Goal: Information Seeking & Learning: Learn about a topic

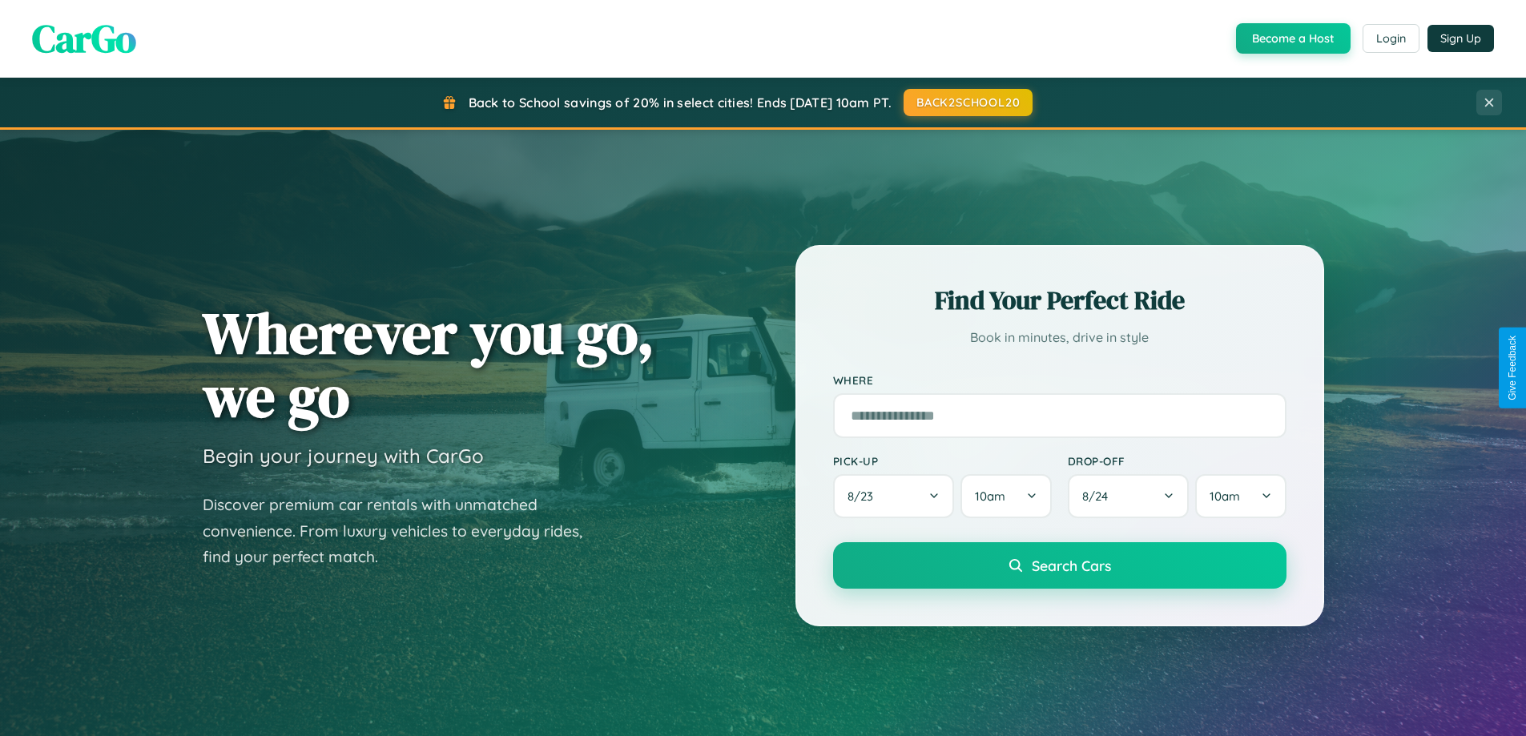
scroll to position [3083, 0]
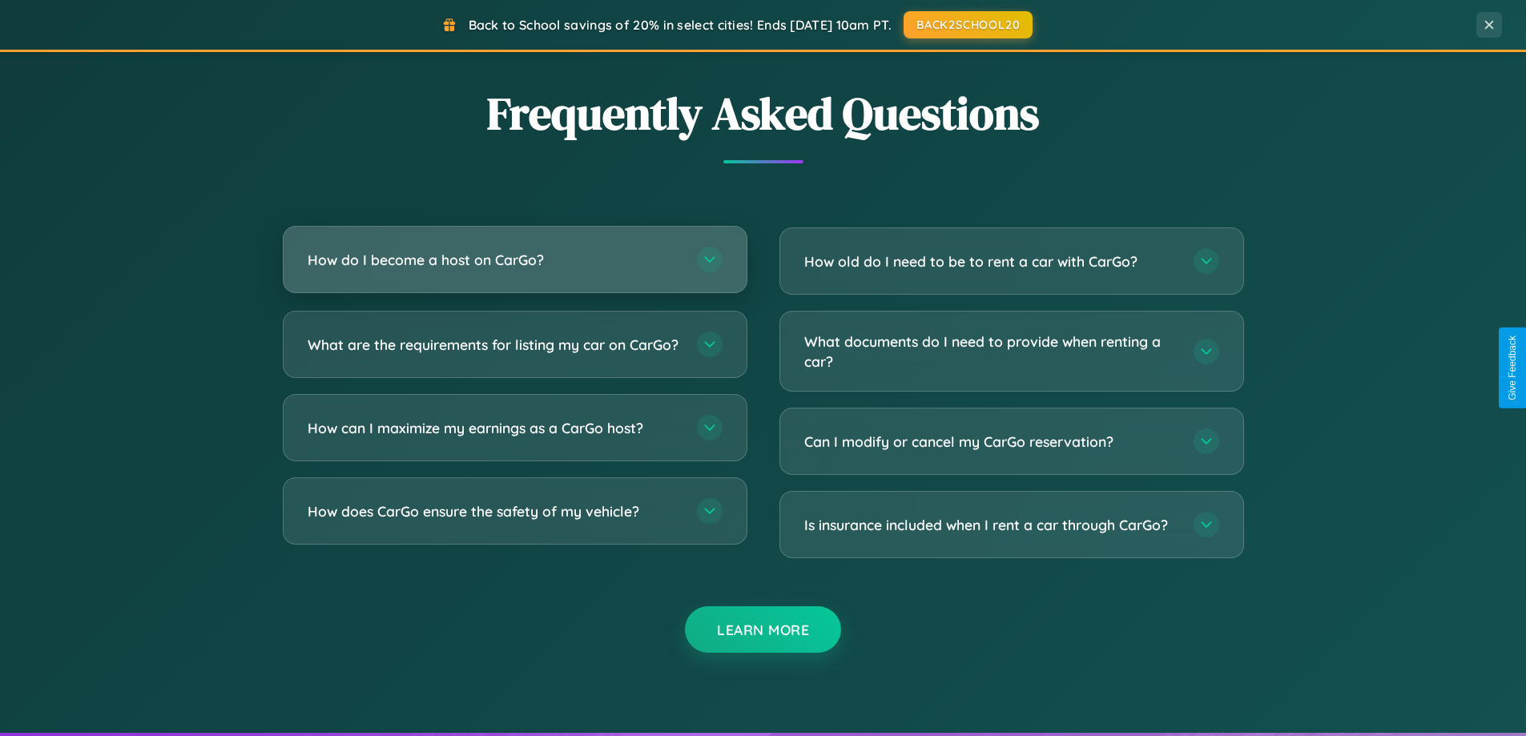
click at [514, 261] on h3 "How do I become a host on CarGo?" at bounding box center [494, 260] width 373 height 20
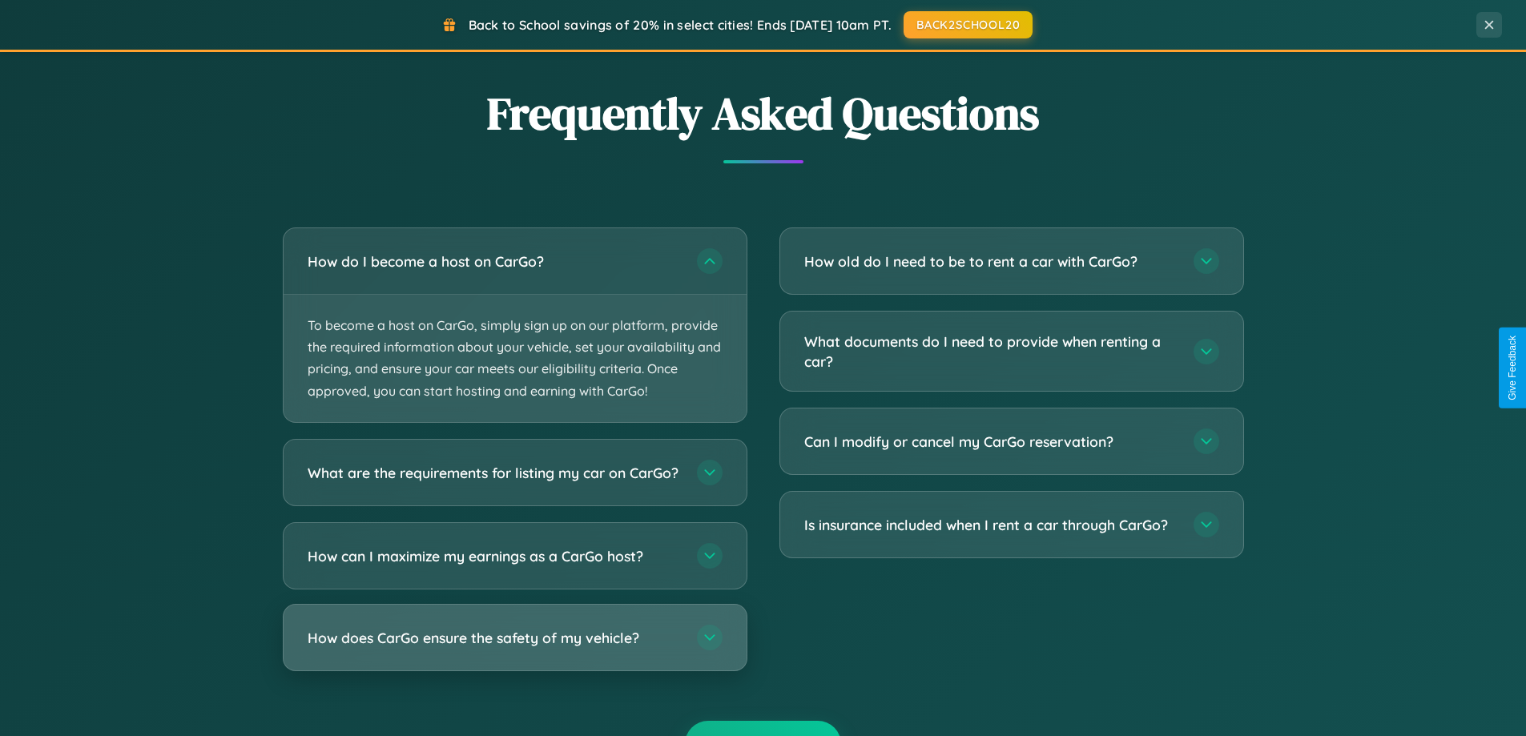
click at [514, 647] on h3 "How does CarGo ensure the safety of my vehicle?" at bounding box center [494, 637] width 373 height 20
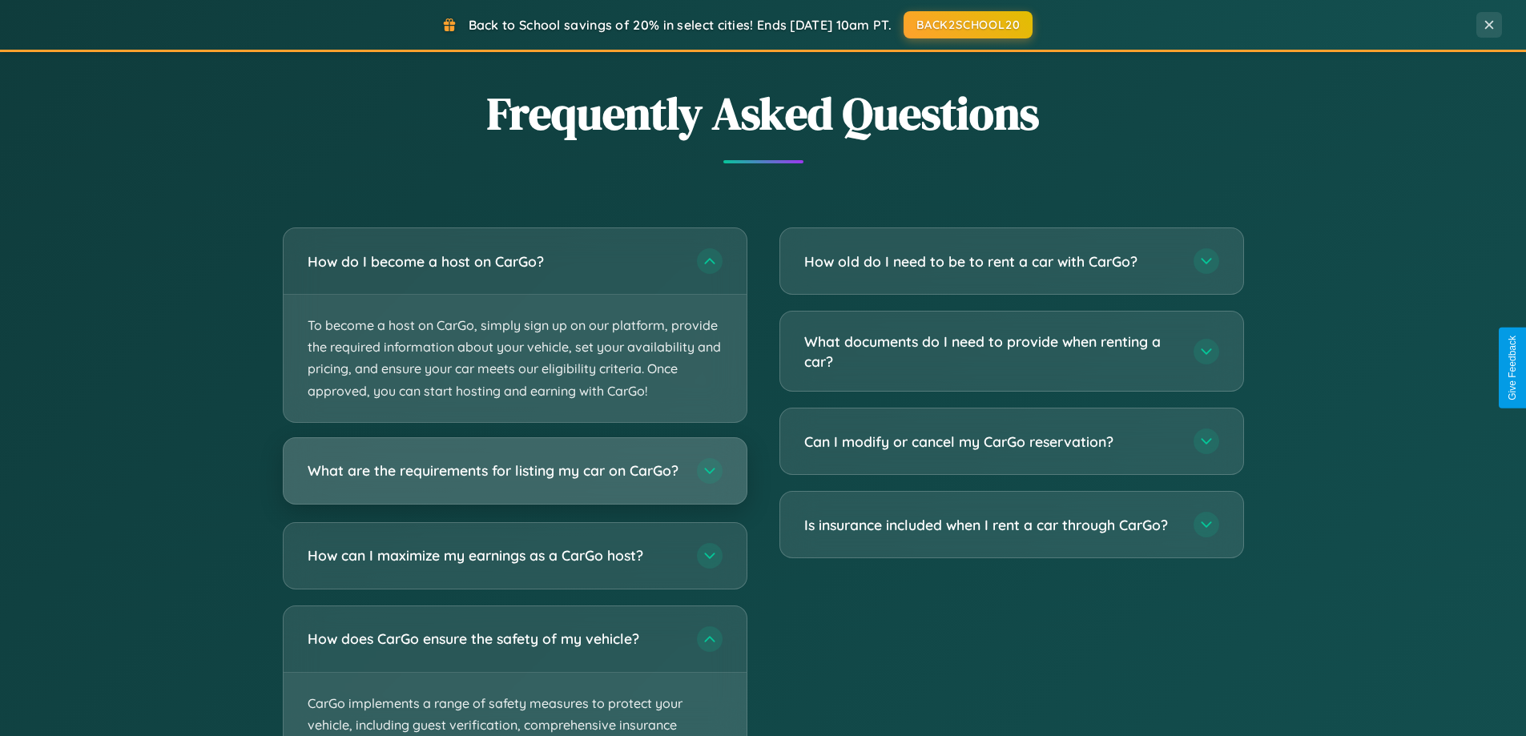
click at [514, 478] on h3 "What are the requirements for listing my car on CarGo?" at bounding box center [494, 471] width 373 height 20
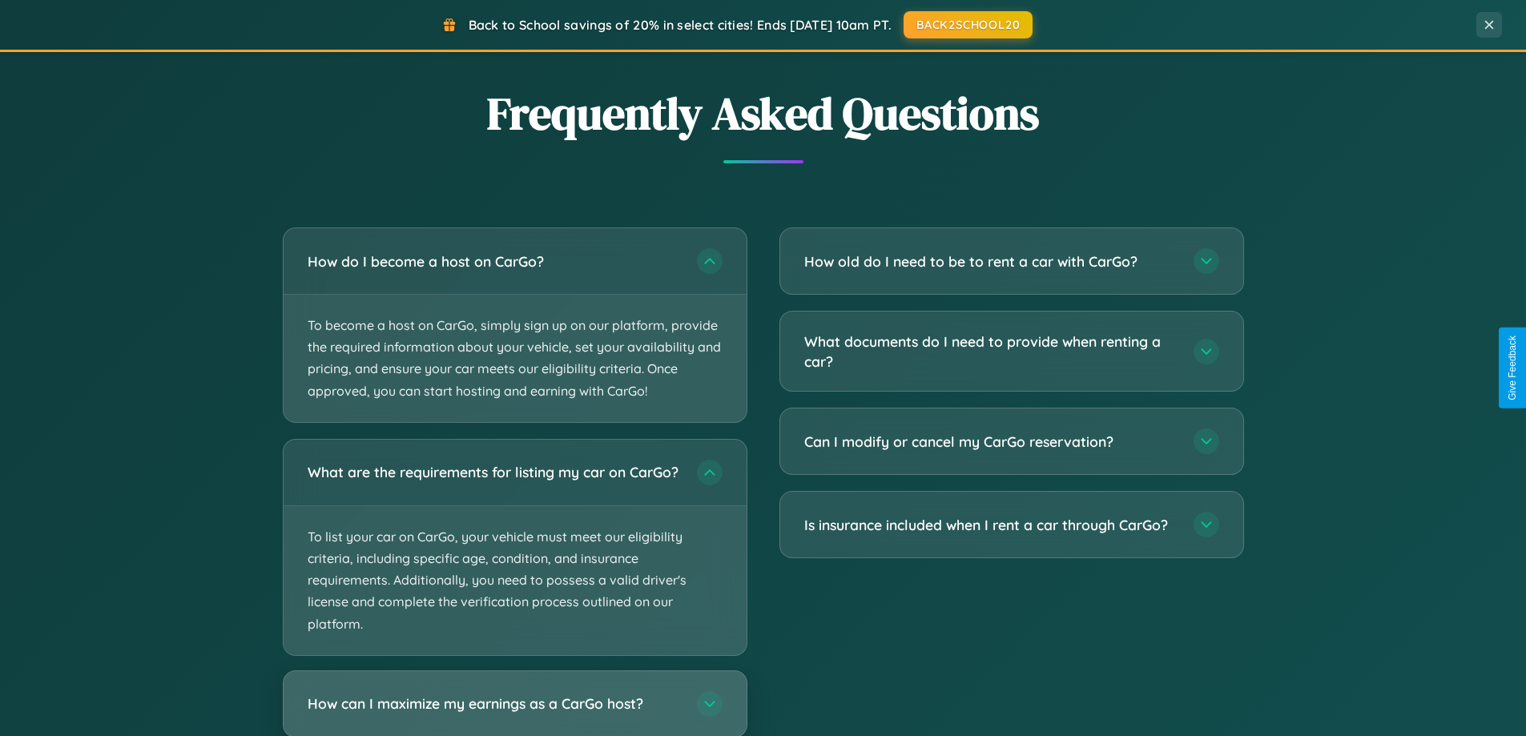
click at [514, 711] on h3 "How can I maximize my earnings as a CarGo host?" at bounding box center [494, 704] width 373 height 20
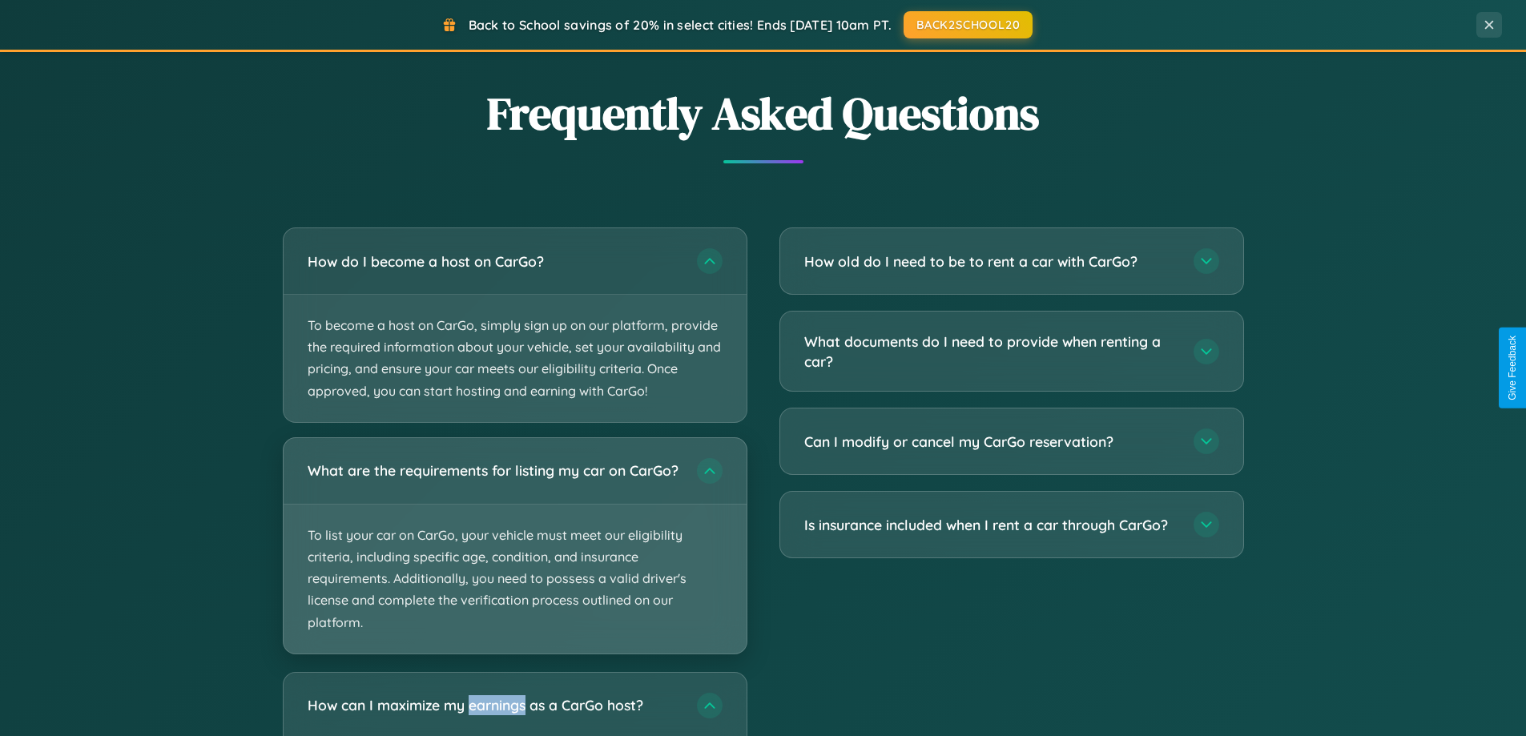
click at [514, 553] on p "To list your car on CarGo, your vehicle must meet our eligibility criteria, inc…" at bounding box center [515, 579] width 463 height 149
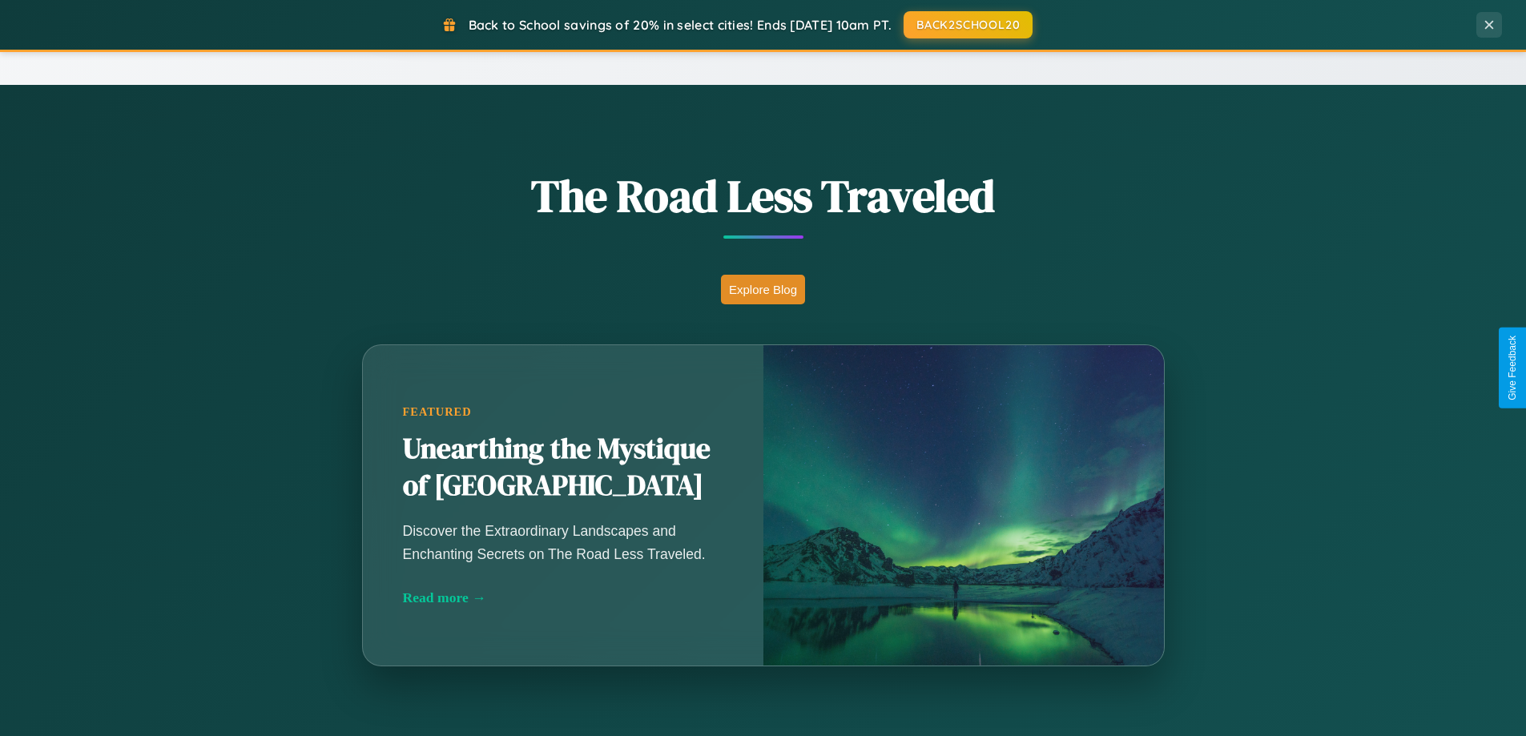
scroll to position [1102, 0]
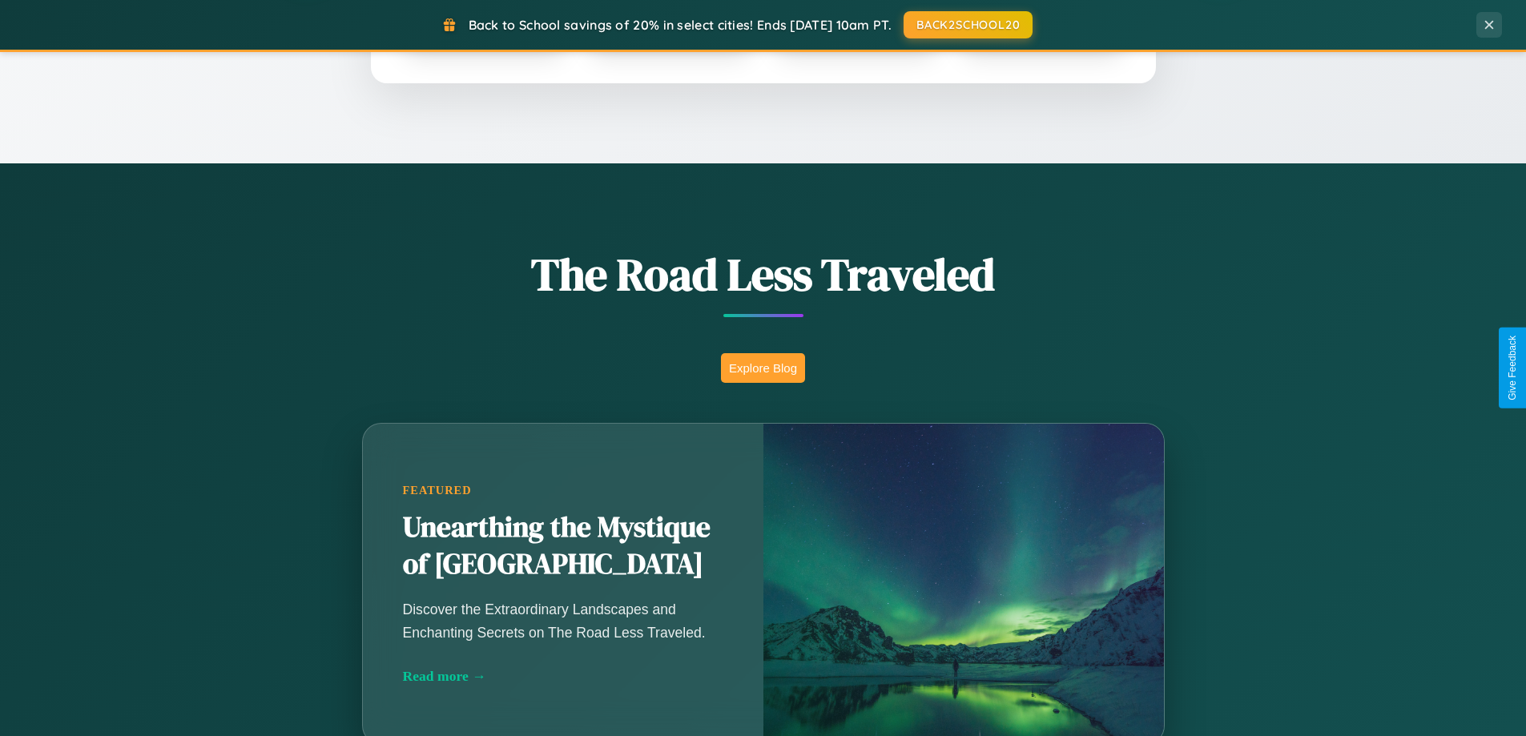
click at [763, 368] on button "Explore Blog" at bounding box center [763, 368] width 84 height 30
